Goal: Task Accomplishment & Management: Use online tool/utility

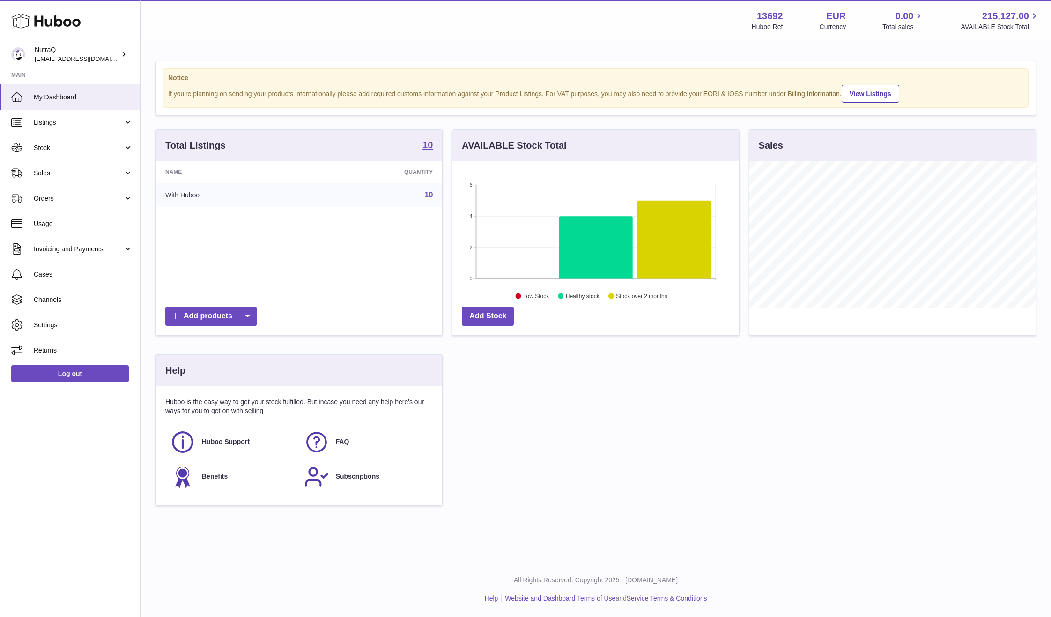
scroll to position [146, 287]
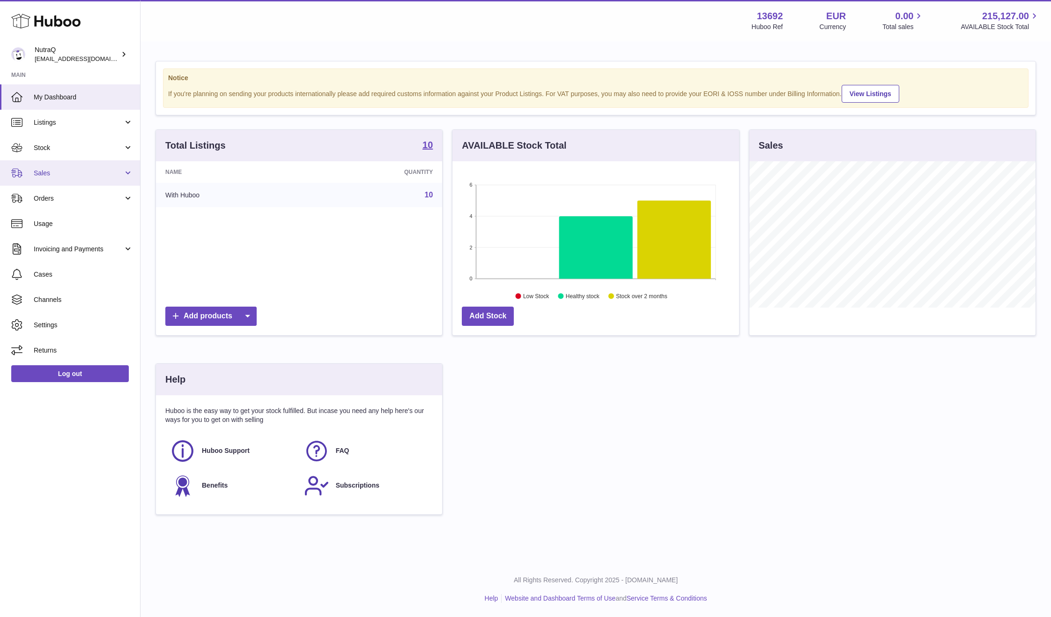
click at [38, 166] on link "Sales" at bounding box center [70, 172] width 140 height 25
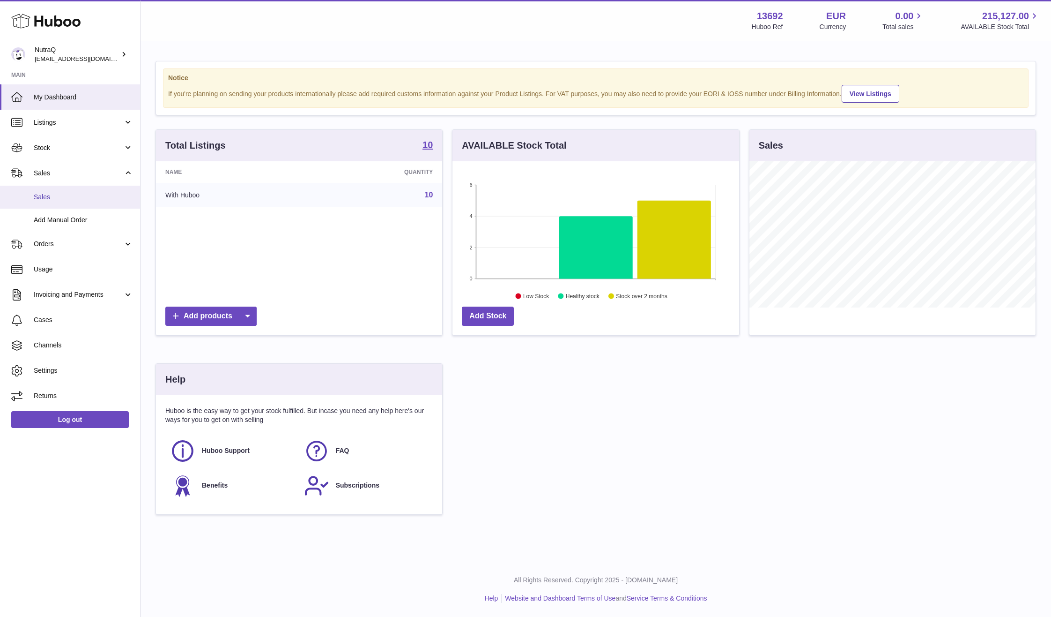
click at [90, 201] on span "Sales" at bounding box center [83, 197] width 99 height 9
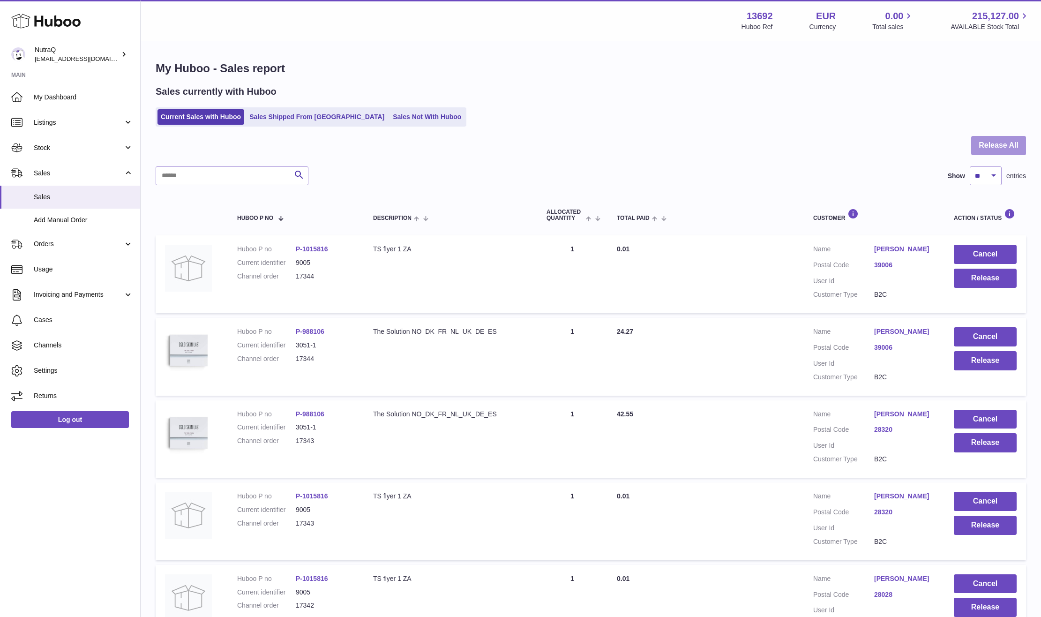
click at [1021, 139] on button "Release All" at bounding box center [998, 145] width 55 height 19
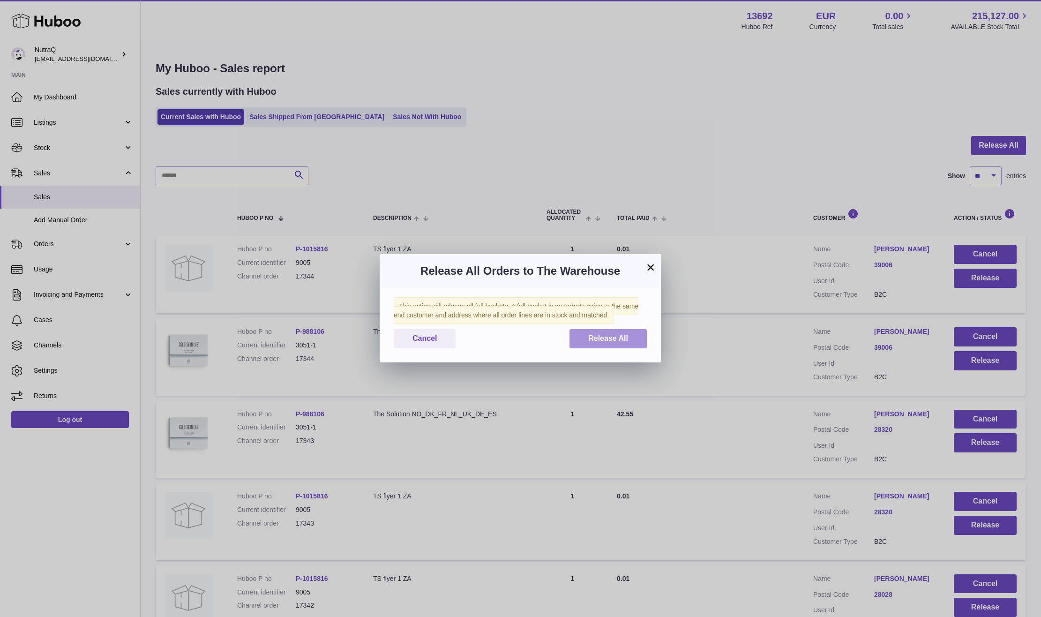
click at [621, 337] on span "Release All" at bounding box center [608, 338] width 40 height 8
